Goal: Information Seeking & Learning: Learn about a topic

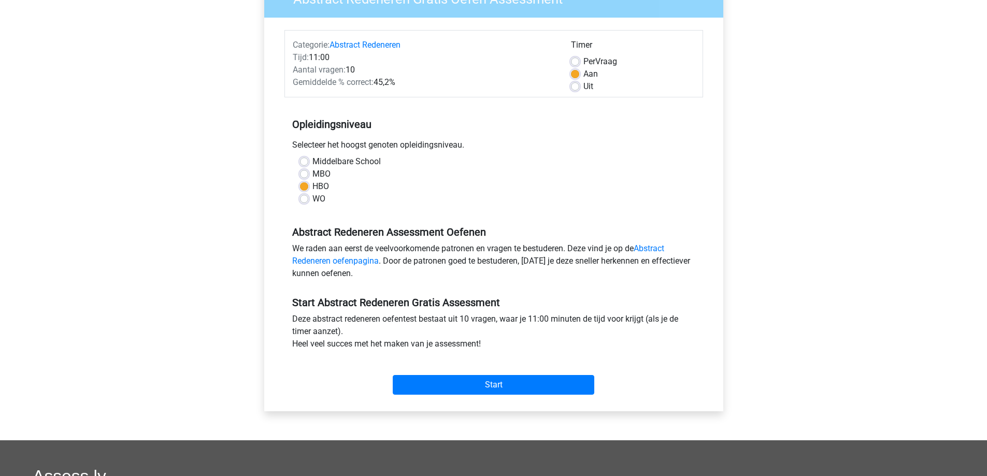
scroll to position [207, 0]
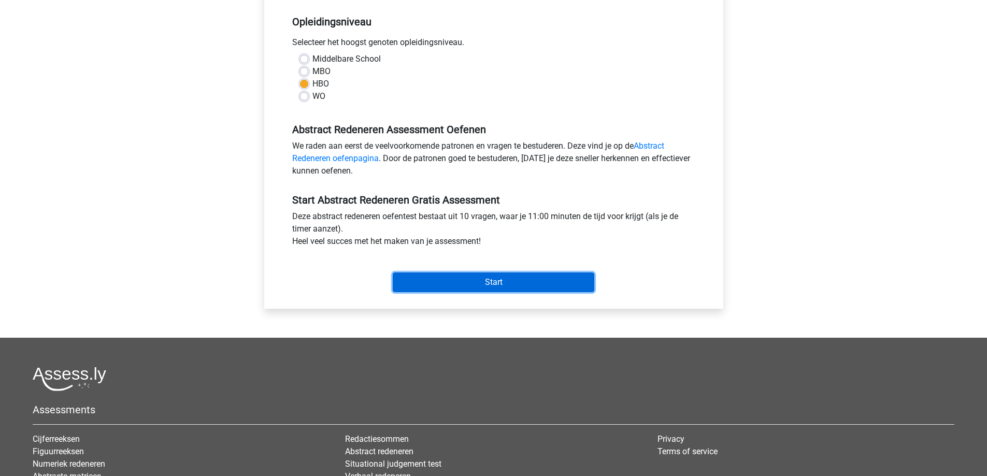
click at [508, 290] on input "Start" at bounding box center [493, 282] width 201 height 20
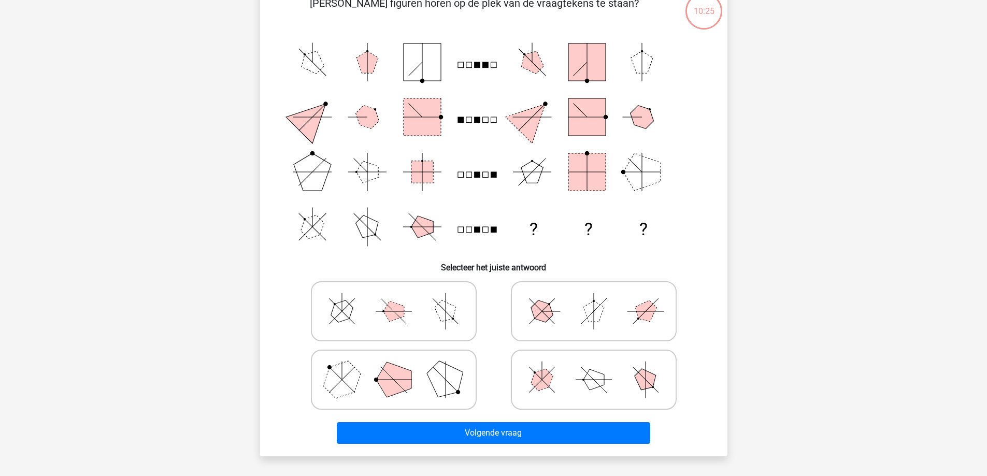
scroll to position [104, 0]
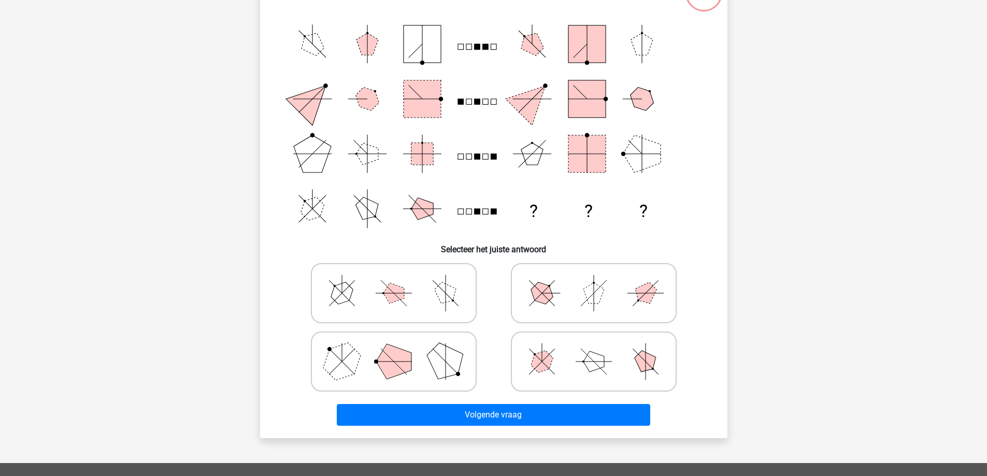
click at [539, 350] on icon at bounding box center [593, 362] width 155 height 52
click at [594, 349] on input "radio" at bounding box center [597, 345] width 7 height 7
radio input "true"
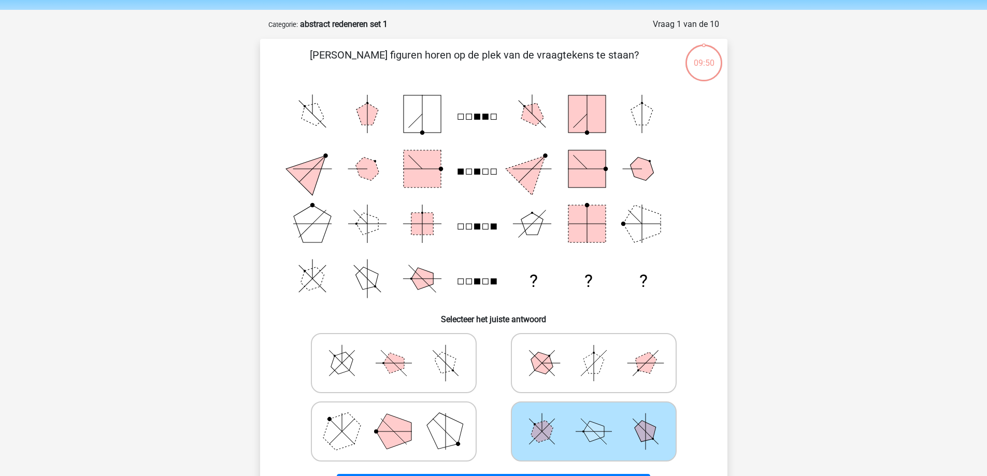
scroll to position [52, 0]
